Goal: Find specific page/section: Find specific page/section

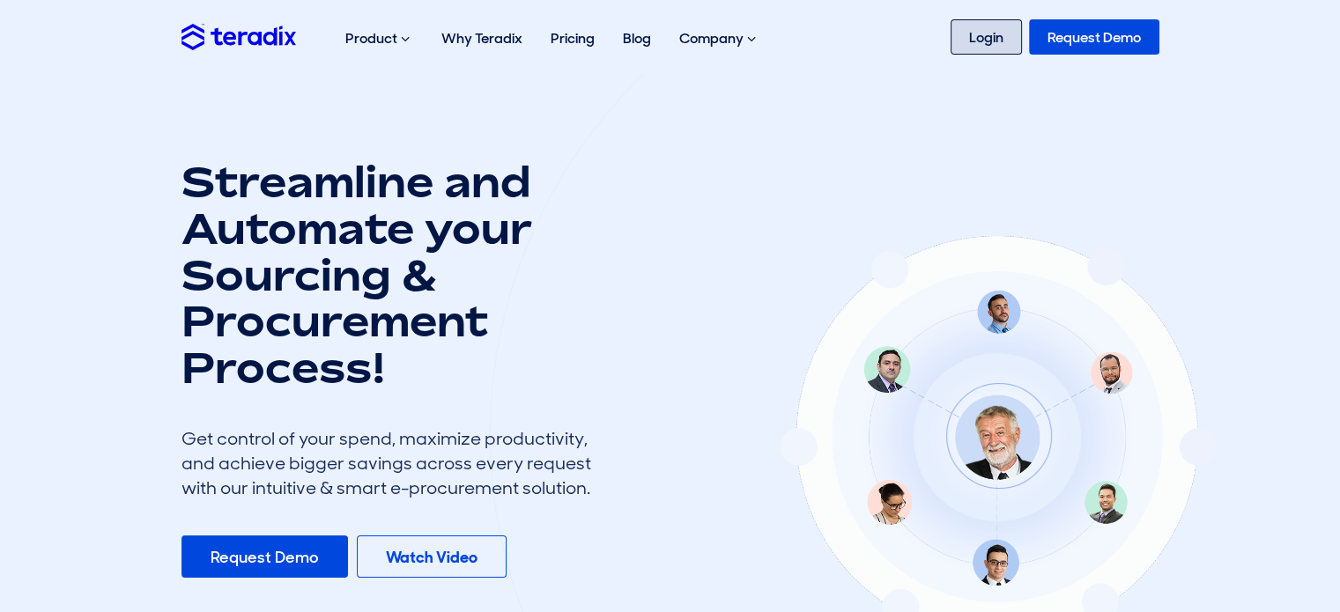
click at [996, 31] on link "Login" at bounding box center [986, 36] width 71 height 35
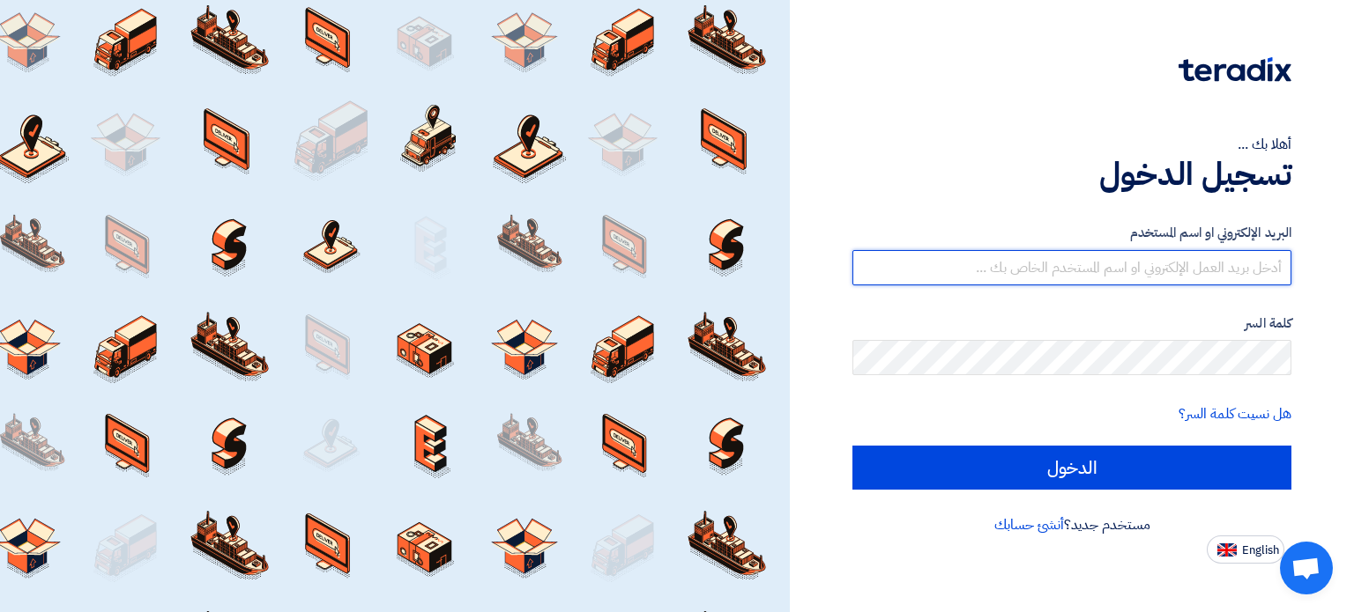
type input "[PERSON_NAME][EMAIL_ADDRESS][DOMAIN_NAME]"
click at [1108, 261] on input "mohamed.abdelhak@egreen-eg.com" at bounding box center [1071, 267] width 439 height 35
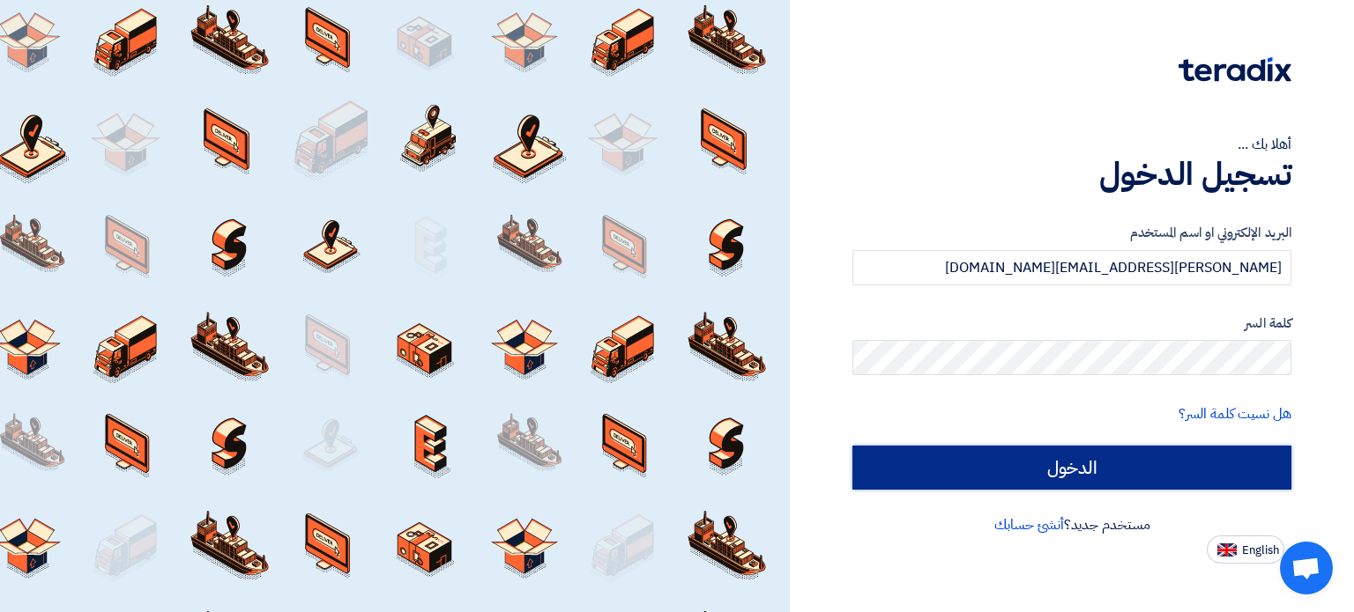
click at [1098, 461] on input "الدخول" at bounding box center [1071, 468] width 439 height 44
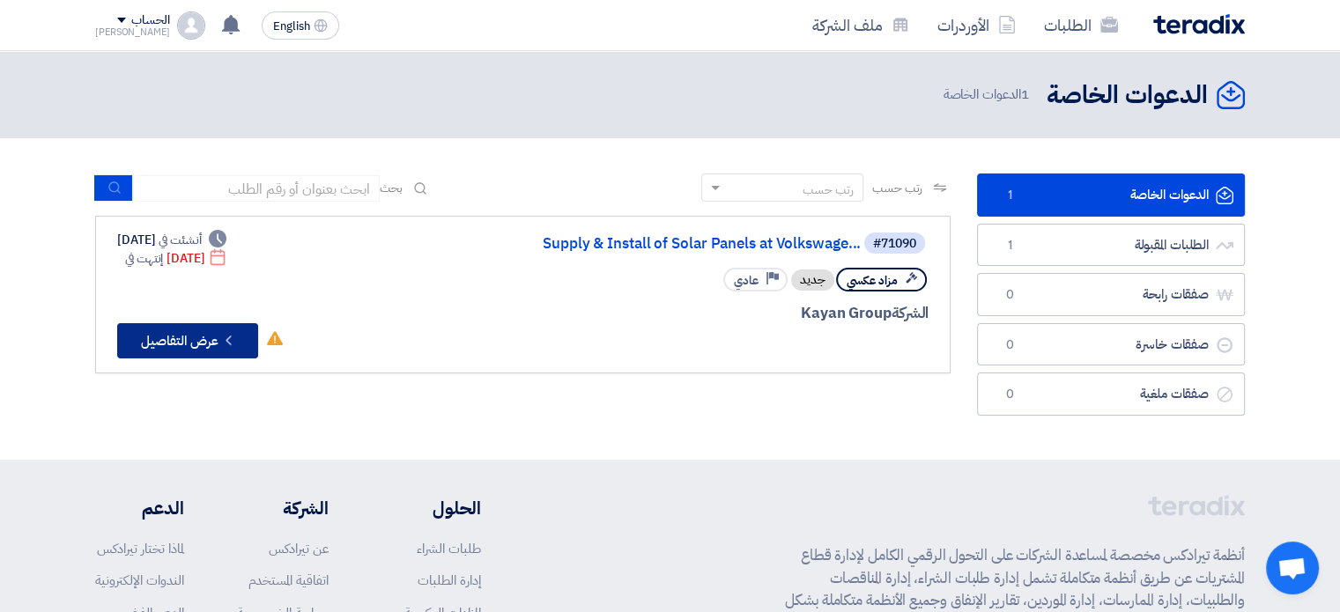
click at [175, 348] on button "Check details عرض التفاصيل" at bounding box center [187, 340] width 141 height 35
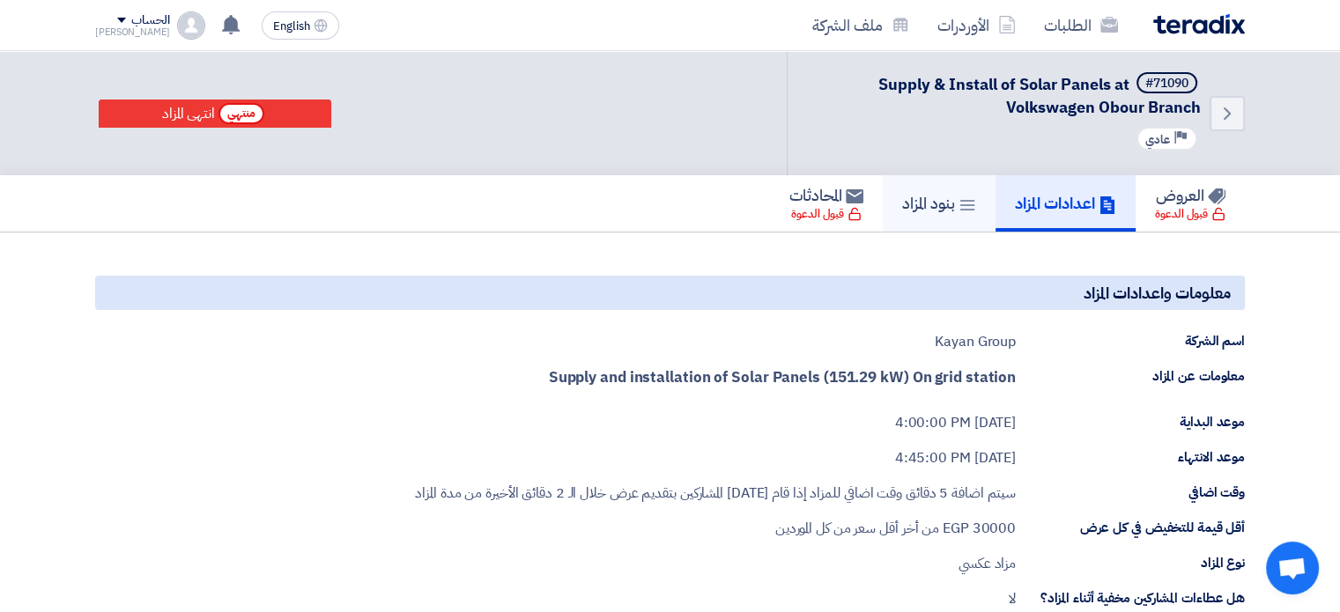
click at [926, 197] on h5 "بنود المزاد" at bounding box center [939, 203] width 74 height 20
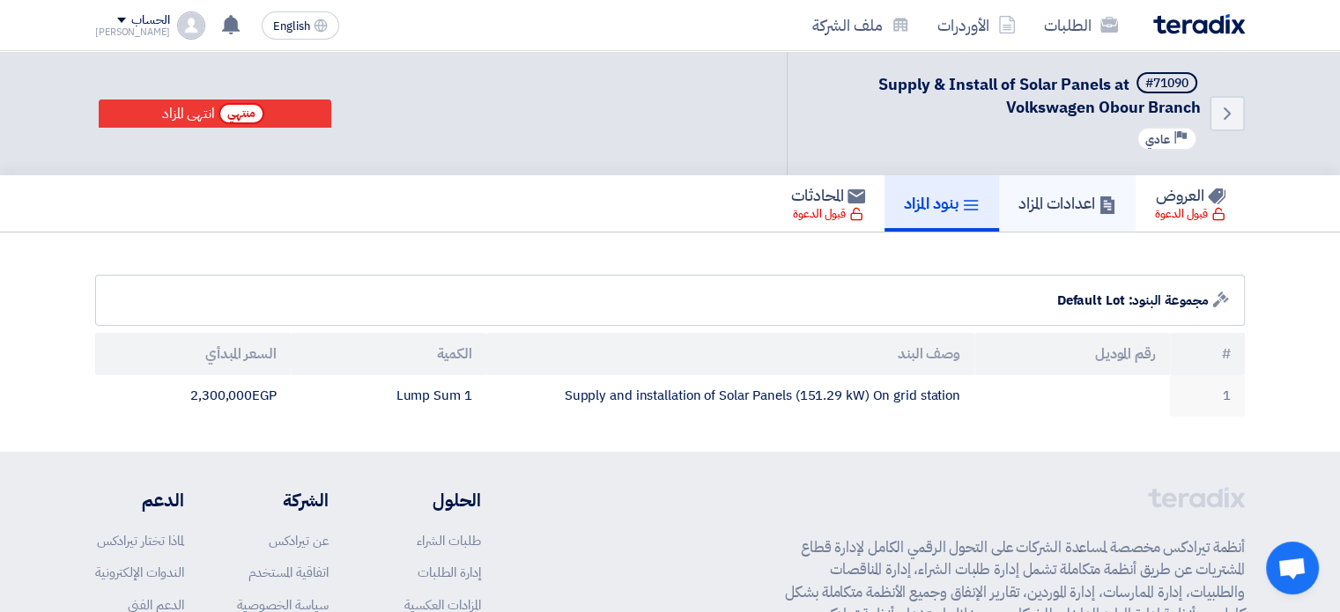
drag, startPoint x: 1023, startPoint y: 180, endPoint x: 1012, endPoint y: 185, distance: 12.6
click at [1022, 181] on link "اعدادات المزاد" at bounding box center [1067, 203] width 137 height 56
